Goal: Task Accomplishment & Management: Use online tool/utility

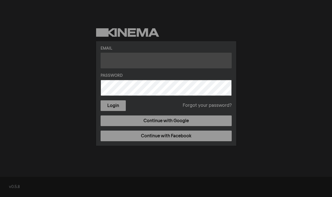
click at [178, 61] on input "text" at bounding box center [165, 61] width 131 height 16
type input "[EMAIL_ADDRESS][DOMAIN_NAME]"
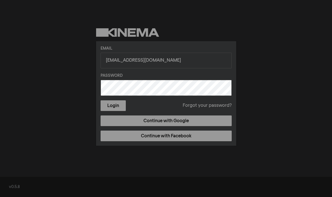
click at [100, 100] on button "Login" at bounding box center [112, 105] width 25 height 11
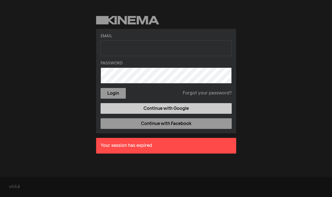
click at [165, 108] on link "Continue with Google" at bounding box center [165, 108] width 131 height 11
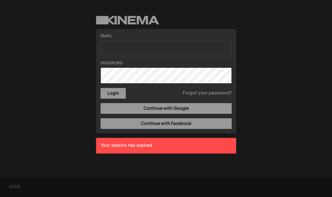
click at [108, 39] on form "Email Password Login Forgot your password?" at bounding box center [165, 65] width 131 height 65
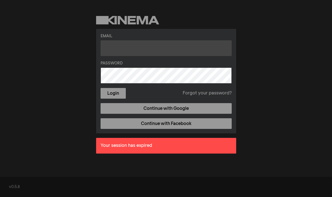
click at [110, 43] on input "text" at bounding box center [165, 48] width 131 height 16
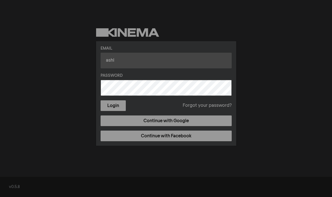
type input "[EMAIL_ADDRESS][DOMAIN_NAME]"
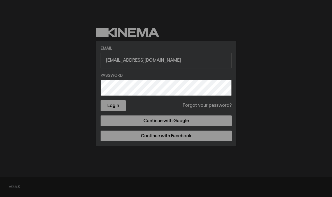
click at [100, 100] on button "Login" at bounding box center [112, 105] width 25 height 11
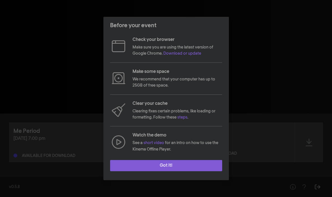
click at [165, 166] on button "Got it!" at bounding box center [166, 165] width 112 height 11
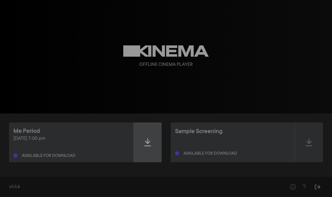
click at [146, 142] on icon at bounding box center [147, 142] width 7 height 8
click at [143, 145] on div at bounding box center [148, 142] width 28 height 40
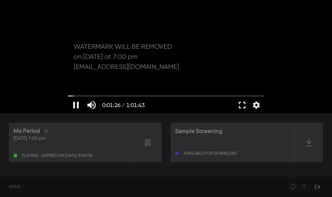
click at [101, 36] on div at bounding box center [166, 56] width 202 height 113
type input "86.957608"
click at [307, 42] on div "play_arrow 0:01:26 / 1:01:43 volume_up fullscreen settings closed_caption Capti…" at bounding box center [166, 56] width 332 height 113
